Goal: Task Accomplishment & Management: Manage account settings

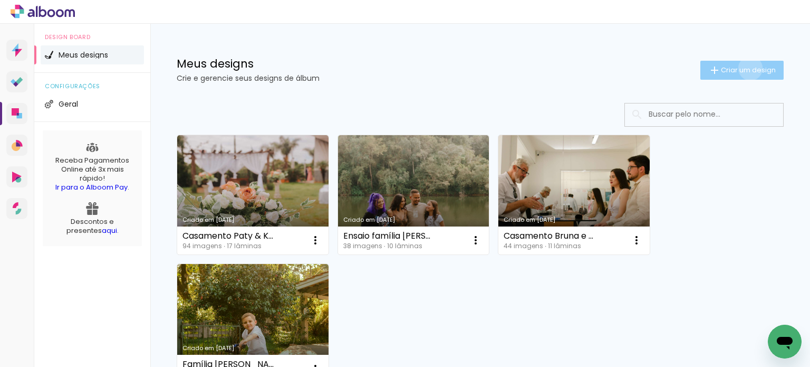
click at [741, 68] on span "Criar um design" at bounding box center [748, 69] width 55 height 7
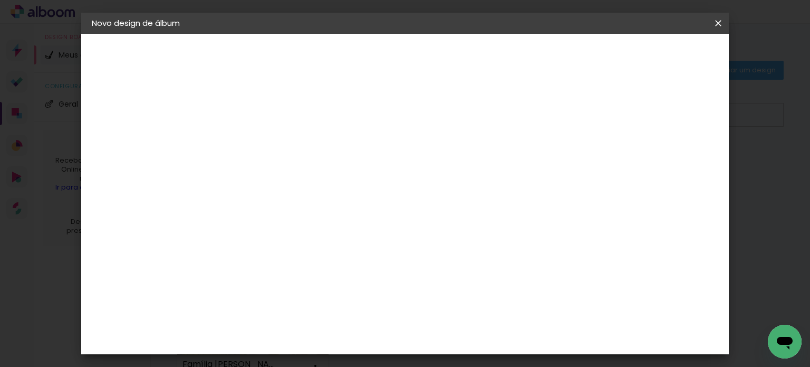
click at [264, 143] on input at bounding box center [264, 141] width 0 height 16
click at [264, 147] on input at bounding box center [264, 141] width 0 height 16
click at [107, 190] on div "3. Revisão" at bounding box center [150, 184] width 116 height 13
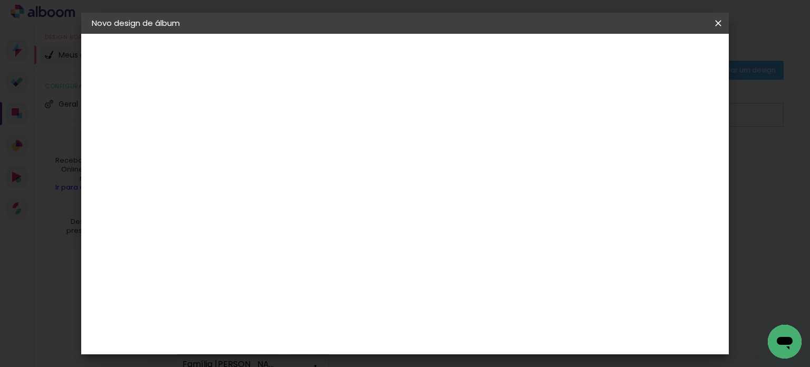
click at [772, 324] on html at bounding box center [785, 341] width 34 height 34
drag, startPoint x: 693, startPoint y: 60, endPoint x: 642, endPoint y: 69, distance: 51.9
click at [372, 59] on div "Avançar" at bounding box center [343, 56] width 57 height 18
drag, startPoint x: 509, startPoint y: 169, endPoint x: 500, endPoint y: 143, distance: 27.9
click at [294, 165] on div at bounding box center [264, 142] width 60 height 80
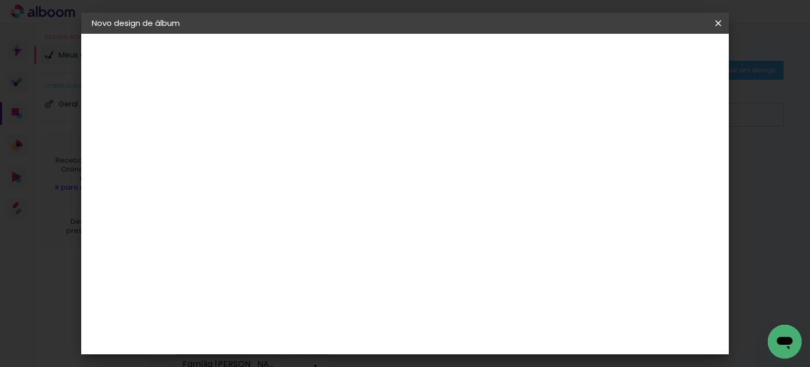
click at [264, 143] on input at bounding box center [264, 141] width 0 height 16
click at [268, 152] on paper-input-container "Título do álbum" at bounding box center [264, 142] width 7 height 27
click at [264, 141] on input at bounding box center [264, 141] width 0 height 16
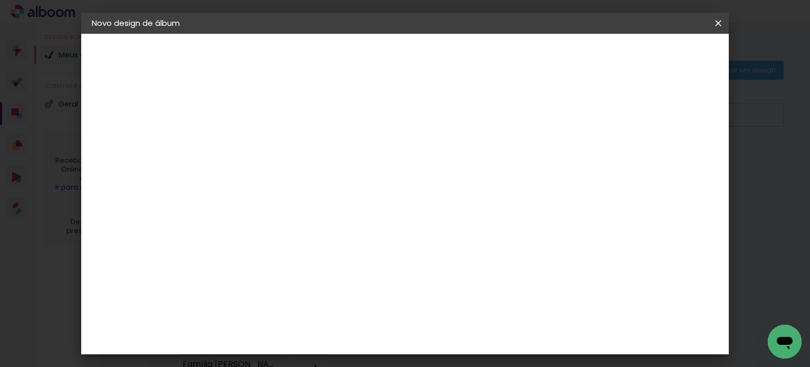
click at [264, 141] on input at bounding box center [264, 141] width 0 height 16
click at [147, 75] on iron-pages "Preenchendo título..." at bounding box center [150, 78] width 116 height 21
click at [146, 50] on div "1. Informações" at bounding box center [150, 56] width 116 height 13
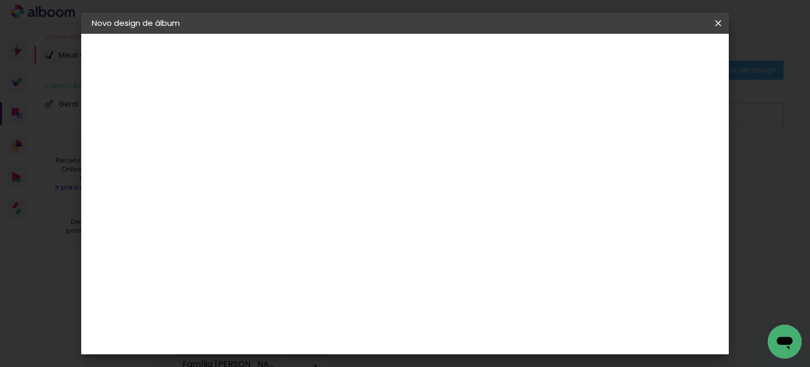
click at [95, 56] on iron-icon at bounding box center [98, 56] width 13 height 13
drag, startPoint x: 139, startPoint y: 78, endPoint x: 131, endPoint y: 109, distance: 31.5
click at [139, 80] on iron-pages "Preenchendo título..." at bounding box center [150, 78] width 116 height 21
drag, startPoint x: 131, startPoint y: 109, endPoint x: 131, endPoint y: 139, distance: 30.6
click at [131, 110] on div "2. Especificações" at bounding box center [150, 108] width 116 height 13
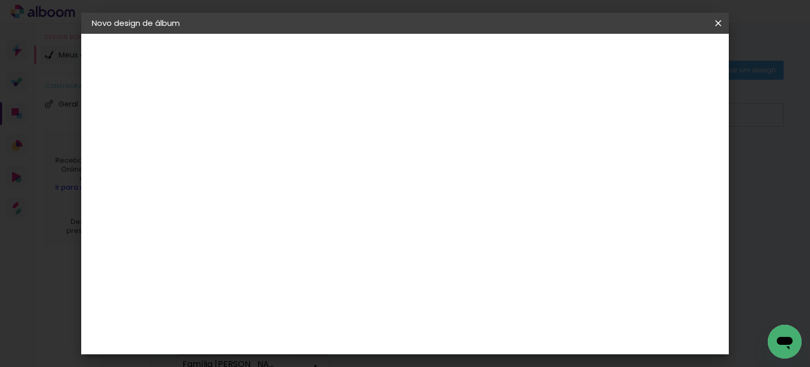
click at [131, 139] on iron-pages "Fornecedor Escolhendo fornecedor..." at bounding box center [150, 130] width 116 height 21
click at [725, 25] on paper-icon-button at bounding box center [718, 23] width 21 height 19
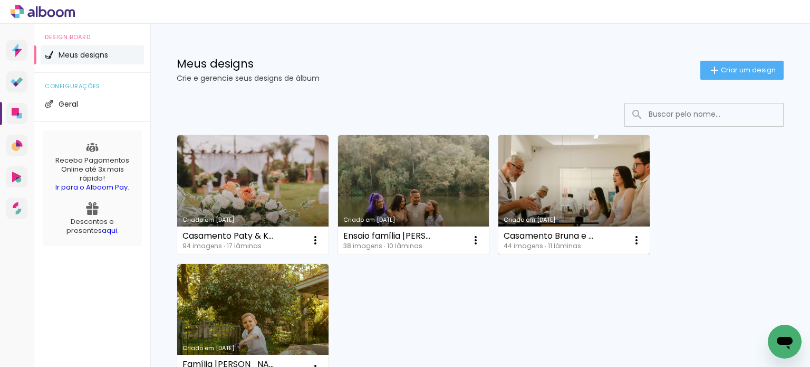
click at [540, 185] on link "Criado em 29/03/23" at bounding box center [573, 194] width 151 height 119
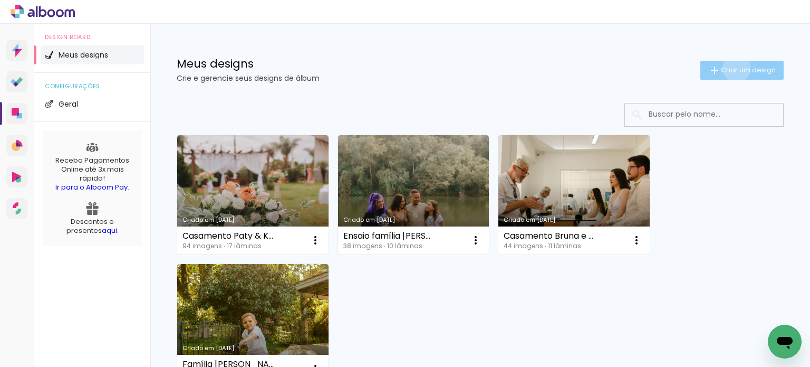
click at [727, 68] on span "Criar um design" at bounding box center [748, 69] width 55 height 7
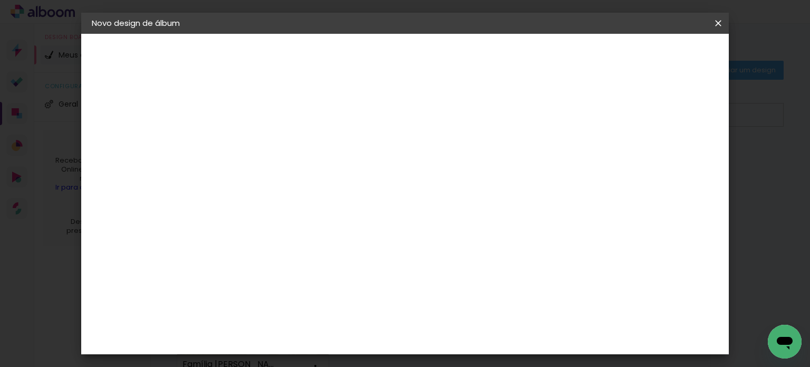
click at [264, 143] on input at bounding box center [264, 141] width 0 height 16
click at [137, 183] on div "3. Revisão" at bounding box center [150, 184] width 116 height 13
drag, startPoint x: 148, startPoint y: 105, endPoint x: 139, endPoint y: 106, distance: 9.0
click at [143, 107] on div "2. Especificações" at bounding box center [150, 108] width 116 height 13
drag, startPoint x: 141, startPoint y: 51, endPoint x: 95, endPoint y: 59, distance: 46.6
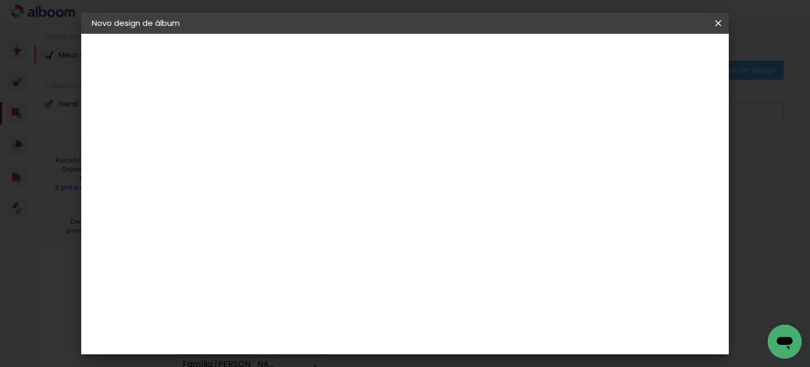
click at [134, 51] on div "1. Informações" at bounding box center [150, 56] width 116 height 13
drag, startPoint x: 95, startPoint y: 59, endPoint x: 101, endPoint y: 66, distance: 9.7
click at [95, 61] on iron-icon at bounding box center [98, 56] width 13 height 13
click at [116, 76] on iron-pages "Preenchendo título..." at bounding box center [150, 78] width 116 height 21
drag, startPoint x: 316, startPoint y: 63, endPoint x: 634, endPoint y: 60, distance: 318.1
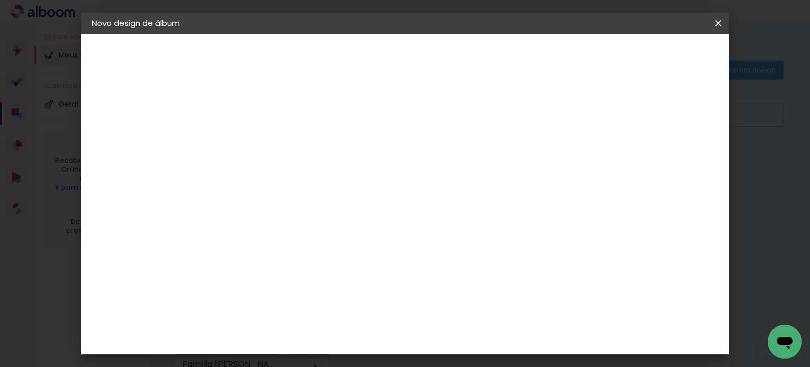
click at [315, 67] on div "Informações Dê um título ao seu álbum." at bounding box center [274, 65] width 81 height 36
drag, startPoint x: 694, startPoint y: 51, endPoint x: 563, endPoint y: 114, distance: 145.1
click at [372, 53] on div "Avançar" at bounding box center [343, 56] width 57 height 18
drag, startPoint x: 546, startPoint y: 126, endPoint x: 511, endPoint y: 142, distance: 39.2
click at [294, 128] on div at bounding box center [264, 142] width 60 height 80
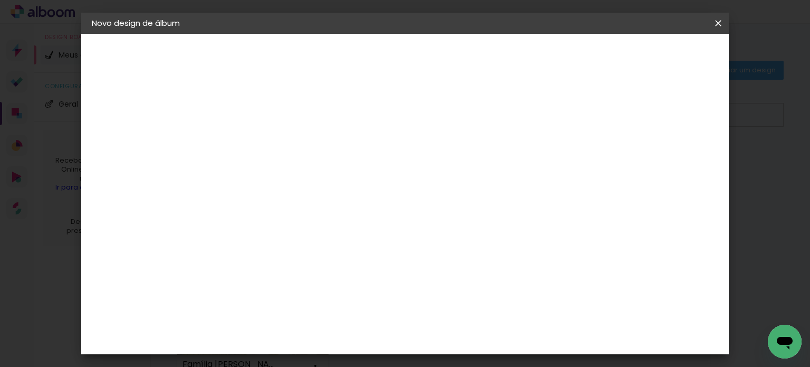
click at [264, 140] on input at bounding box center [264, 141] width 0 height 16
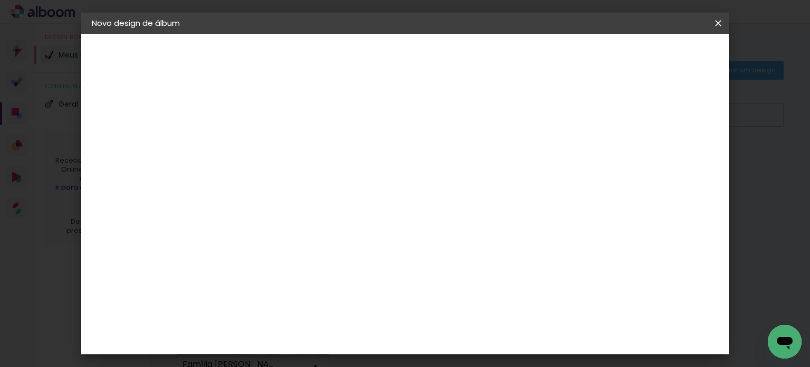
click at [717, 27] on iron-icon at bounding box center [718, 23] width 13 height 11
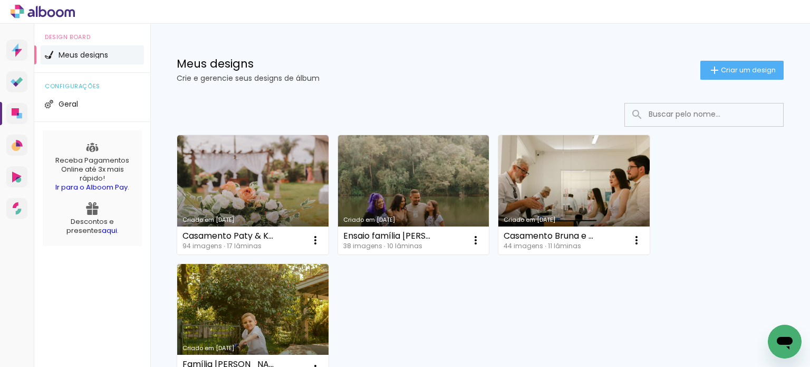
click at [77, 80] on div "configurações Geral" at bounding box center [92, 97] width 116 height 49
click at [71, 101] on span "Geral" at bounding box center [69, 103] width 20 height 7
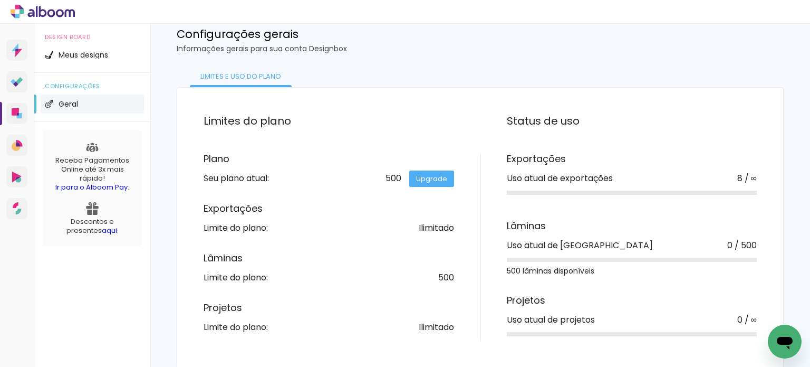
scroll to position [31, 0]
